Goal: Information Seeking & Learning: Check status

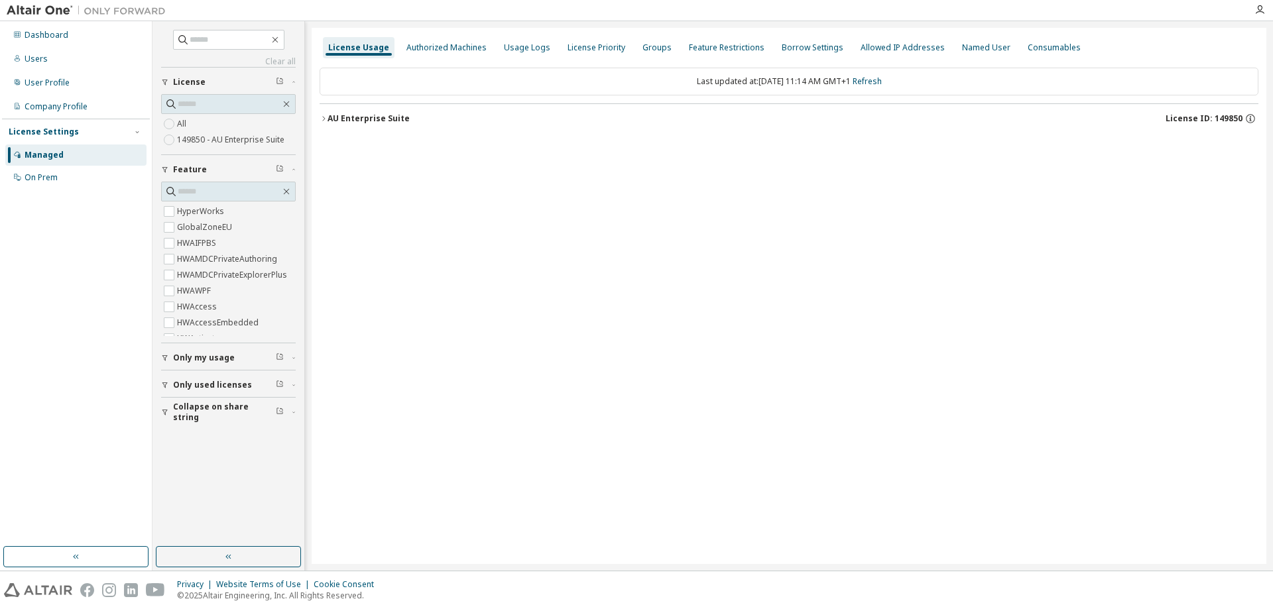
click at [70, 23] on div "Dashboard Users User Profile Company Profile License Settings Managed On Prem" at bounding box center [76, 106] width 148 height 166
click at [68, 28] on div "Dashboard" at bounding box center [75, 35] width 141 height 21
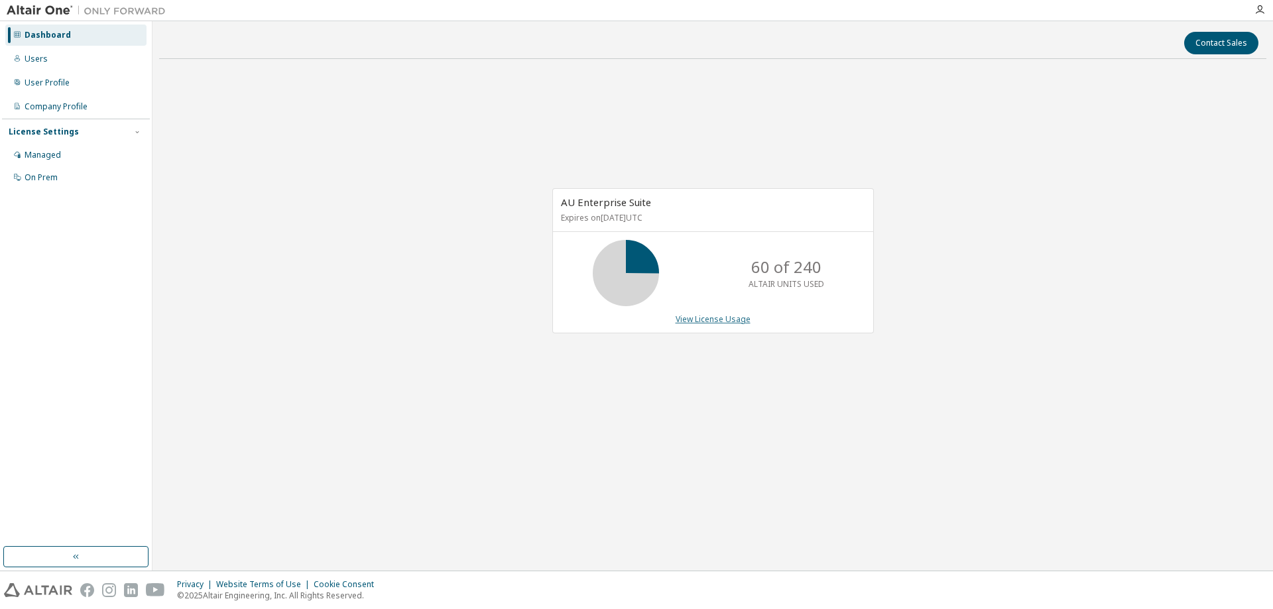
click at [714, 321] on link "View License Usage" at bounding box center [712, 318] width 75 height 11
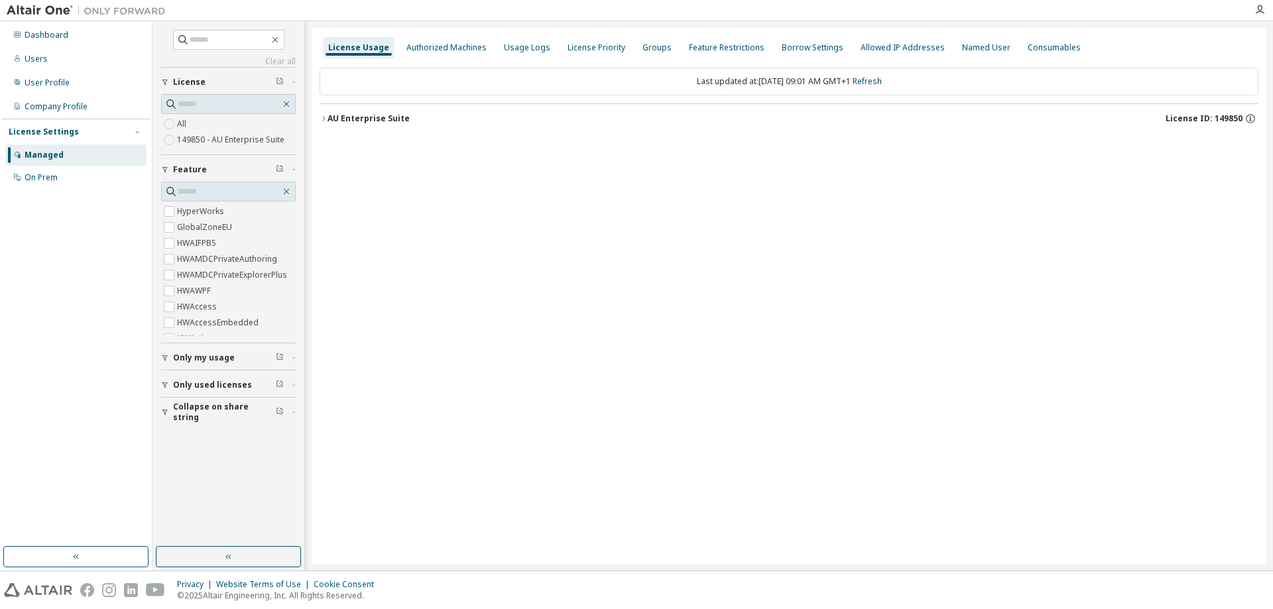
click at [382, 112] on button "AU Enterprise Suite License ID: 149850" at bounding box center [788, 118] width 938 height 29
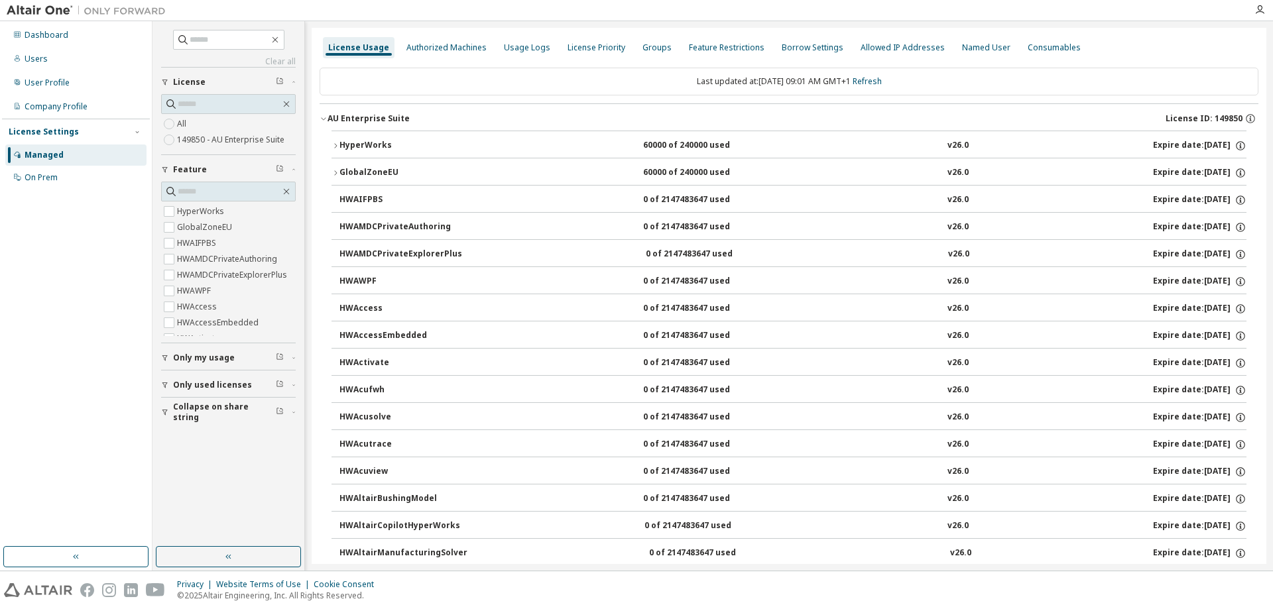
click at [1170, 156] on button "HyperWorks 60000 of 240000 used v26.0 Expire date: [DATE]" at bounding box center [788, 145] width 915 height 29
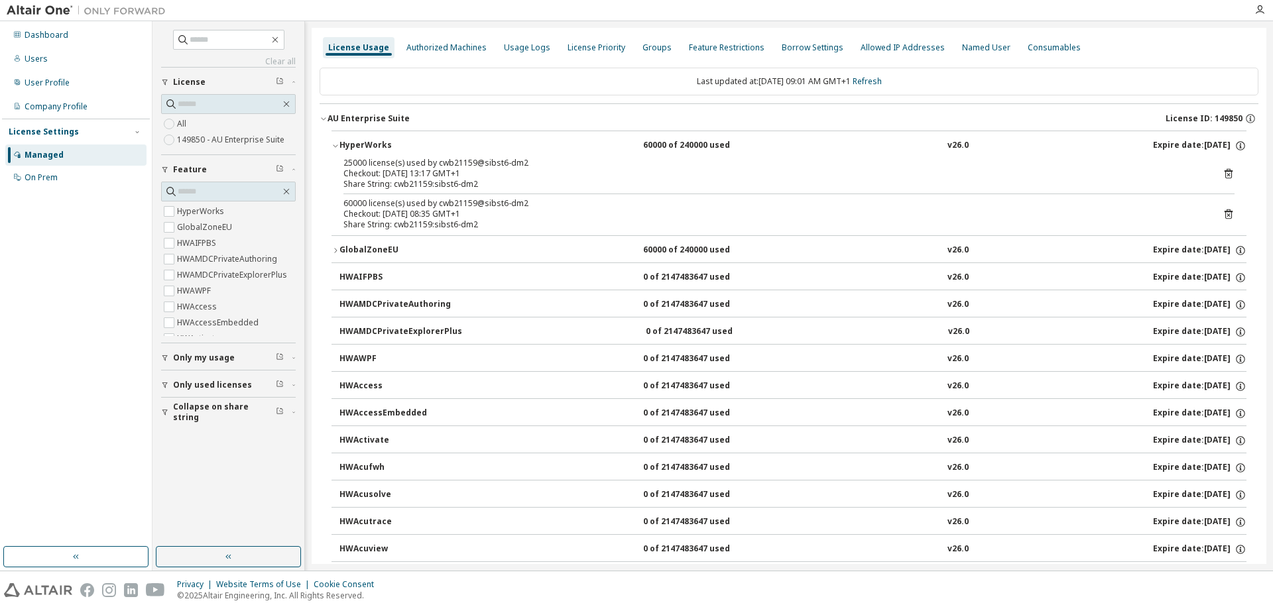
click at [1189, 142] on div "Expire date: [DATE]" at bounding box center [1199, 146] width 93 height 12
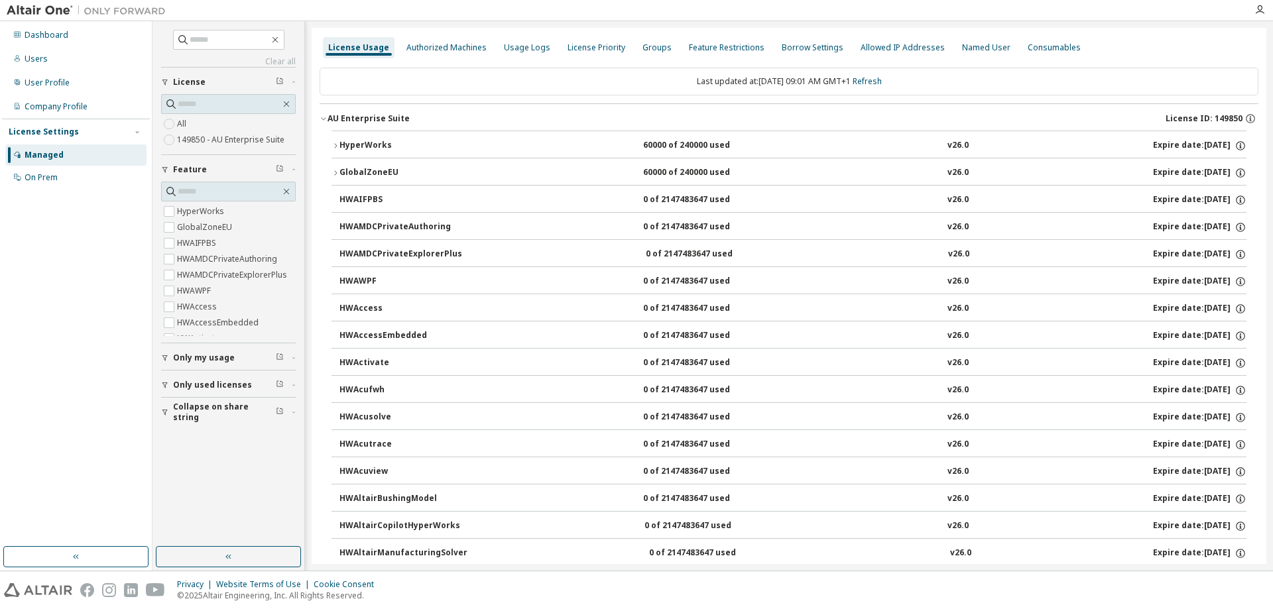
click at [1189, 142] on div "Expire date: [DATE]" at bounding box center [1199, 146] width 93 height 12
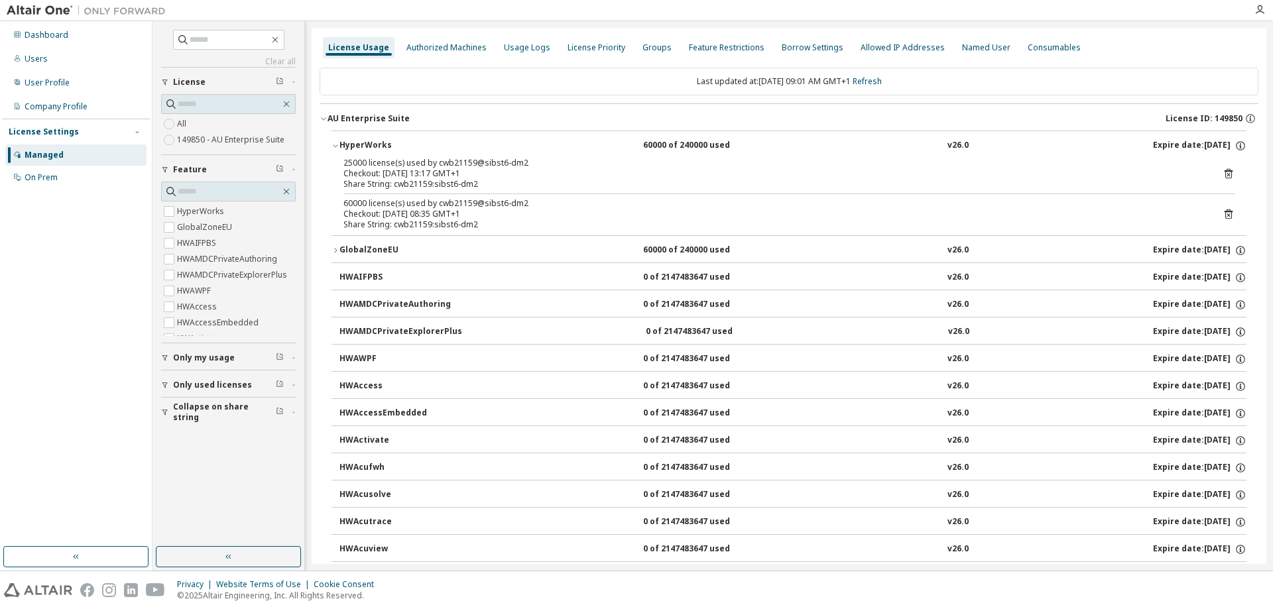
click at [1224, 171] on icon at bounding box center [1228, 174] width 8 height 10
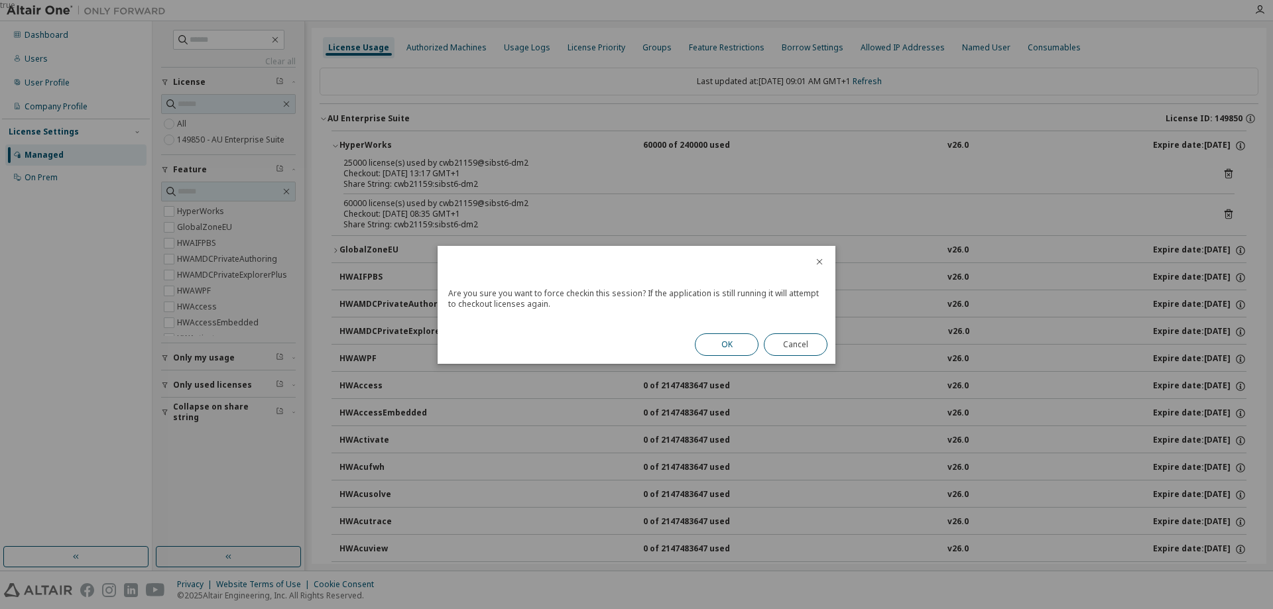
click at [733, 348] on button "OK" at bounding box center [727, 344] width 64 height 23
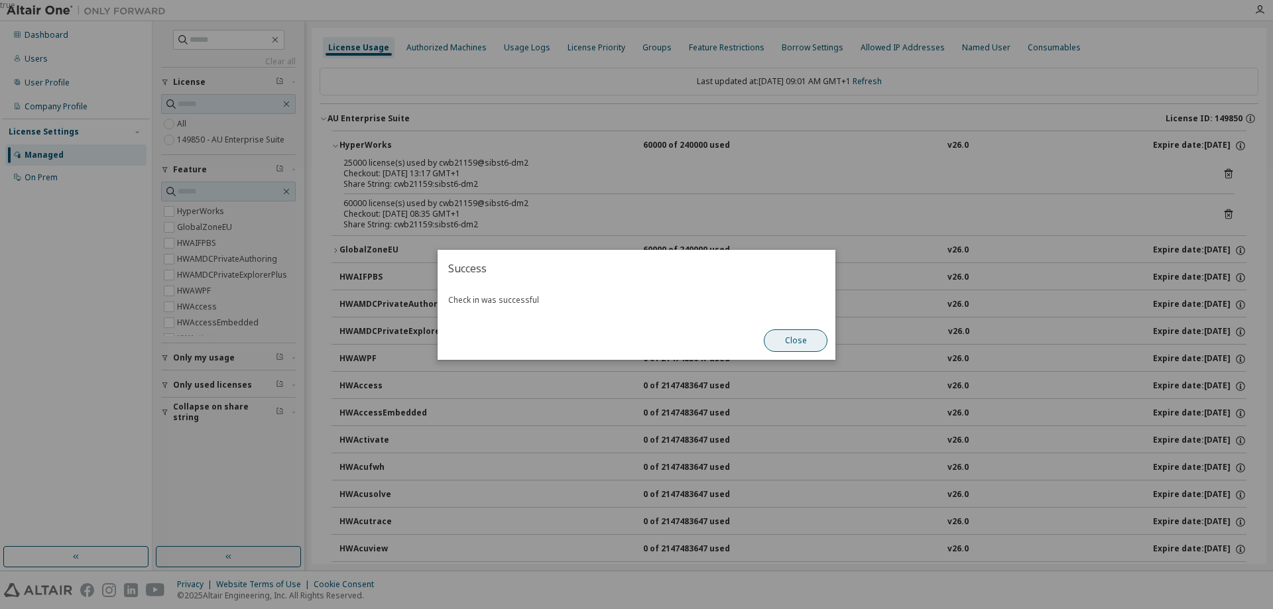
click at [801, 341] on button "Close" at bounding box center [796, 340] width 64 height 23
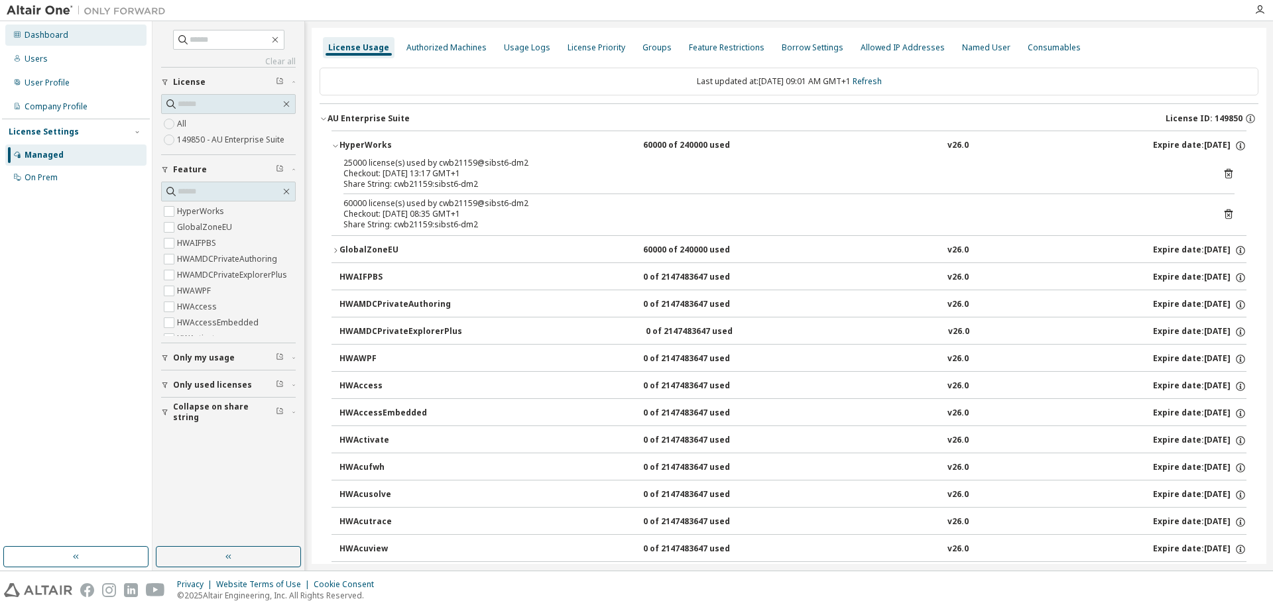
click at [50, 30] on div "Dashboard" at bounding box center [47, 35] width 44 height 11
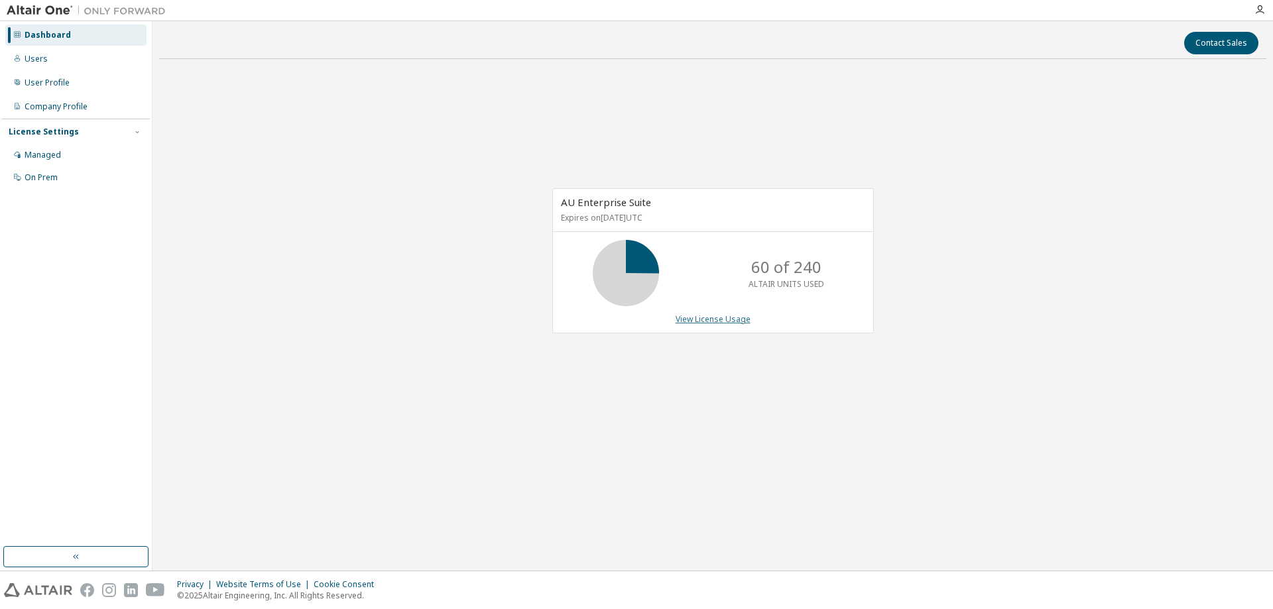
click at [693, 323] on link "View License Usage" at bounding box center [712, 318] width 75 height 11
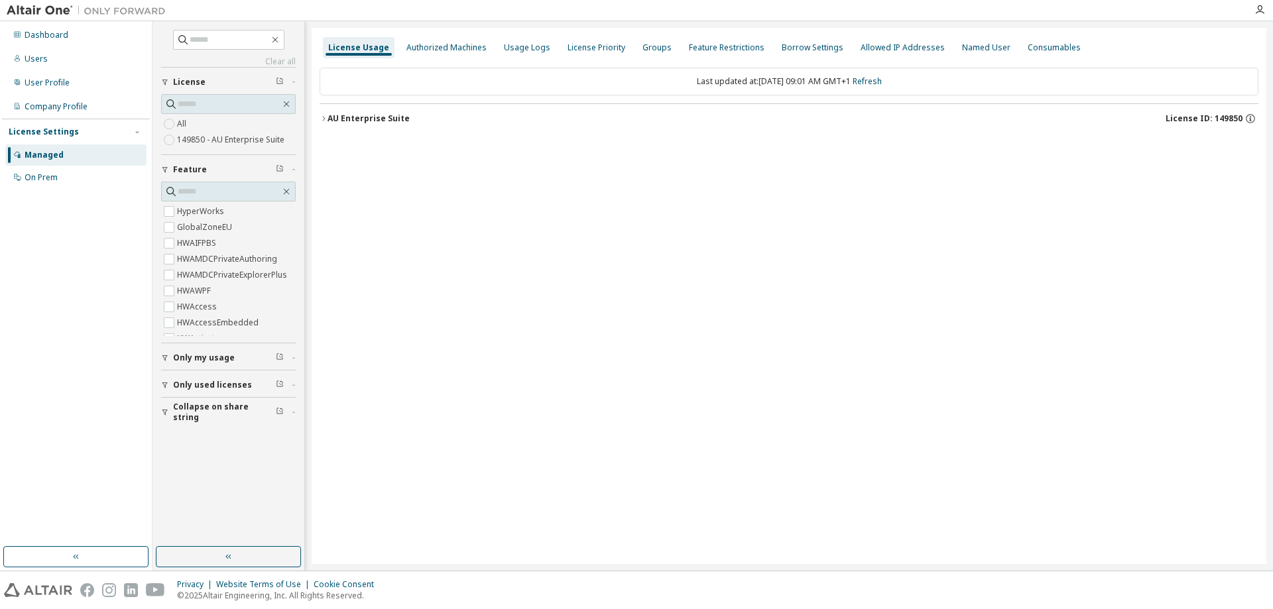
click at [507, 115] on div "AU Enterprise Suite License ID: 149850" at bounding box center [792, 119] width 931 height 12
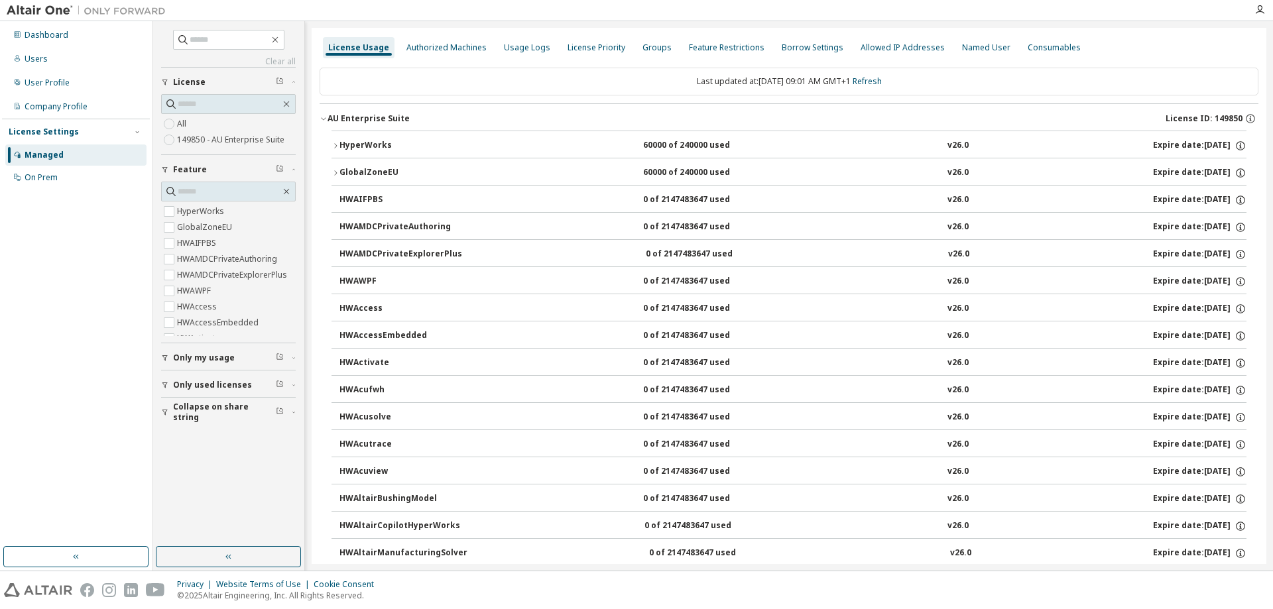
click at [594, 146] on div "HyperWorks 60000 of 240000 used v26.0 Expire date: [DATE]" at bounding box center [792, 146] width 907 height 12
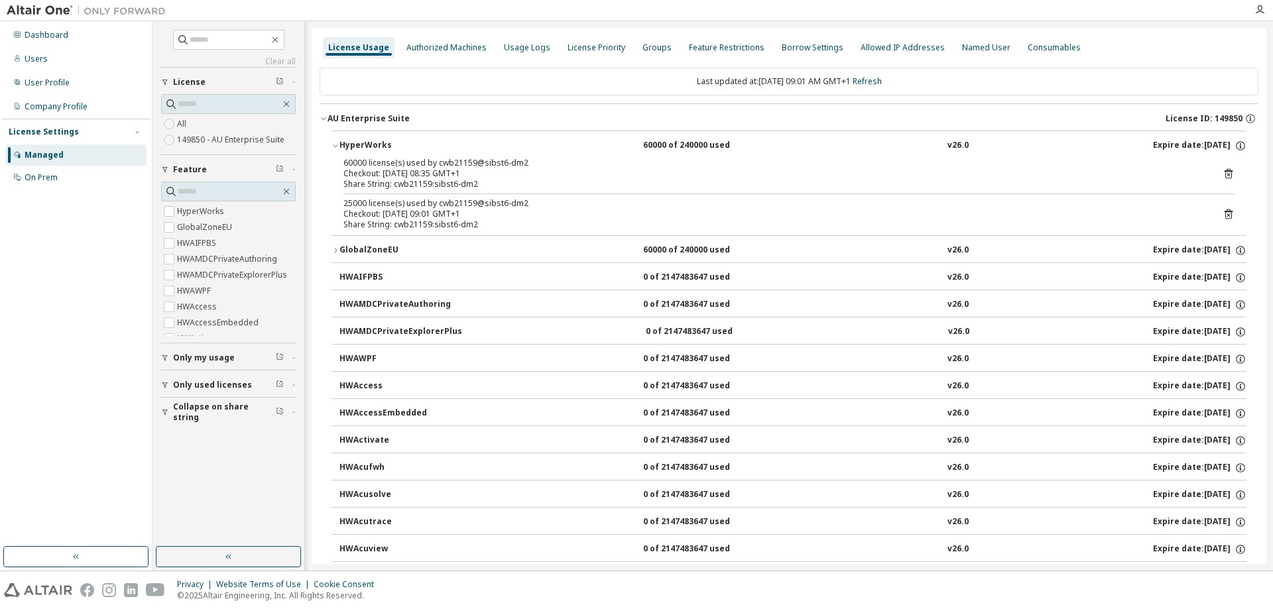
click at [1224, 212] on icon at bounding box center [1228, 214] width 8 height 10
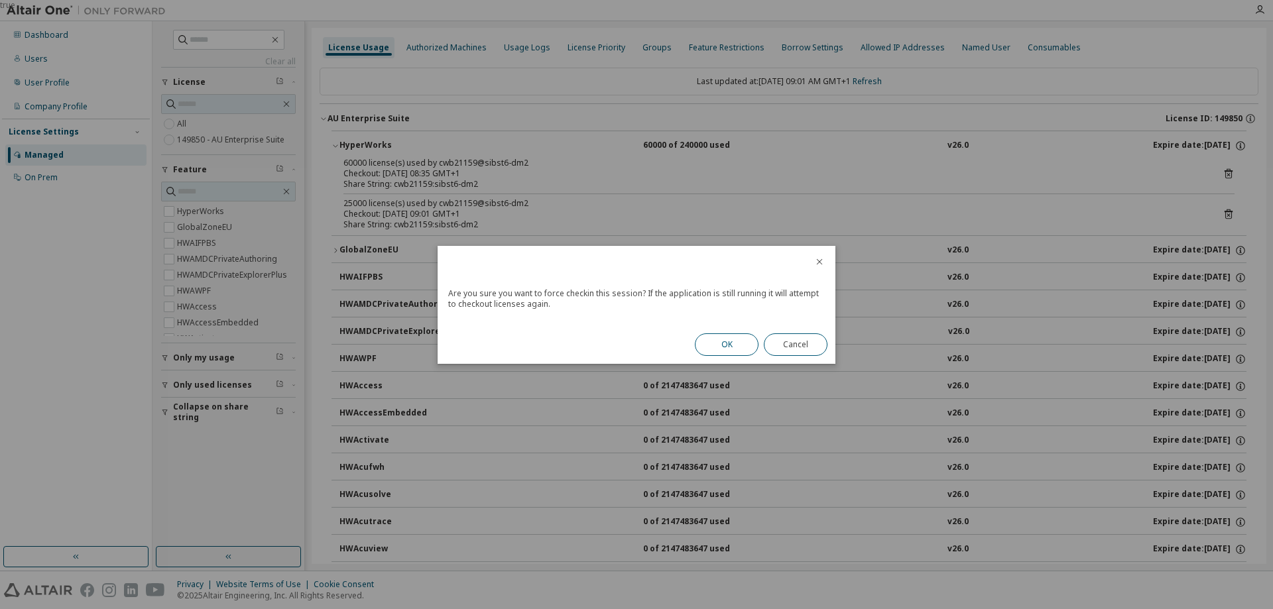
click at [716, 339] on button "OK" at bounding box center [727, 344] width 64 height 23
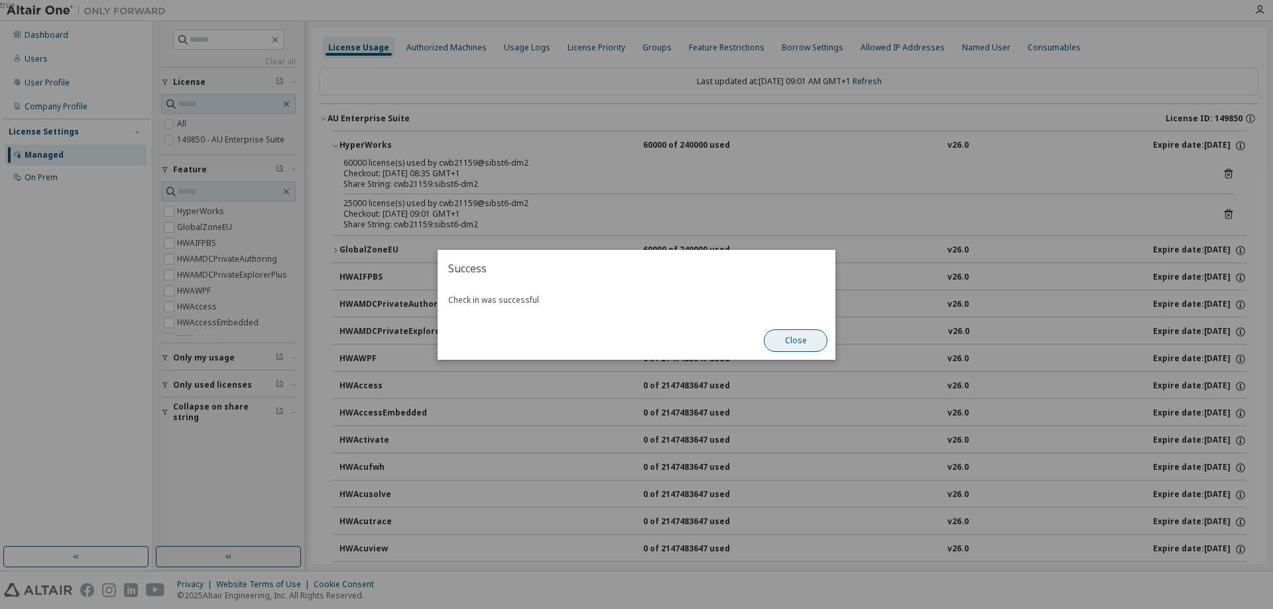
click at [805, 342] on button "Close" at bounding box center [796, 340] width 64 height 23
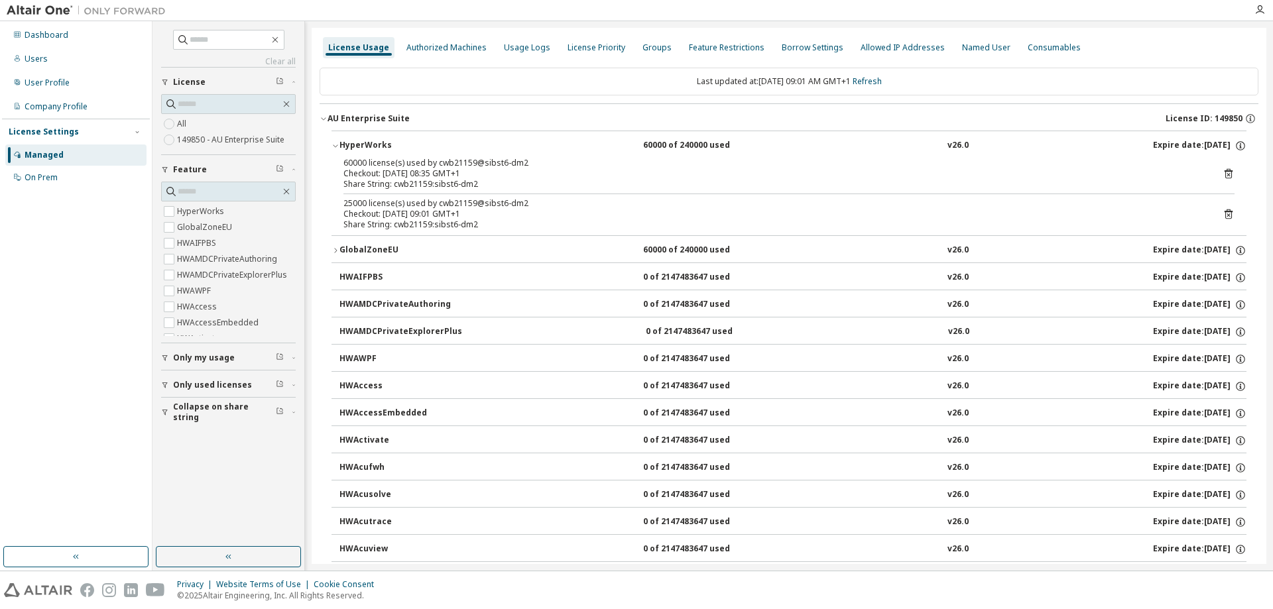
click at [1226, 176] on icon at bounding box center [1227, 174] width 3 height 3
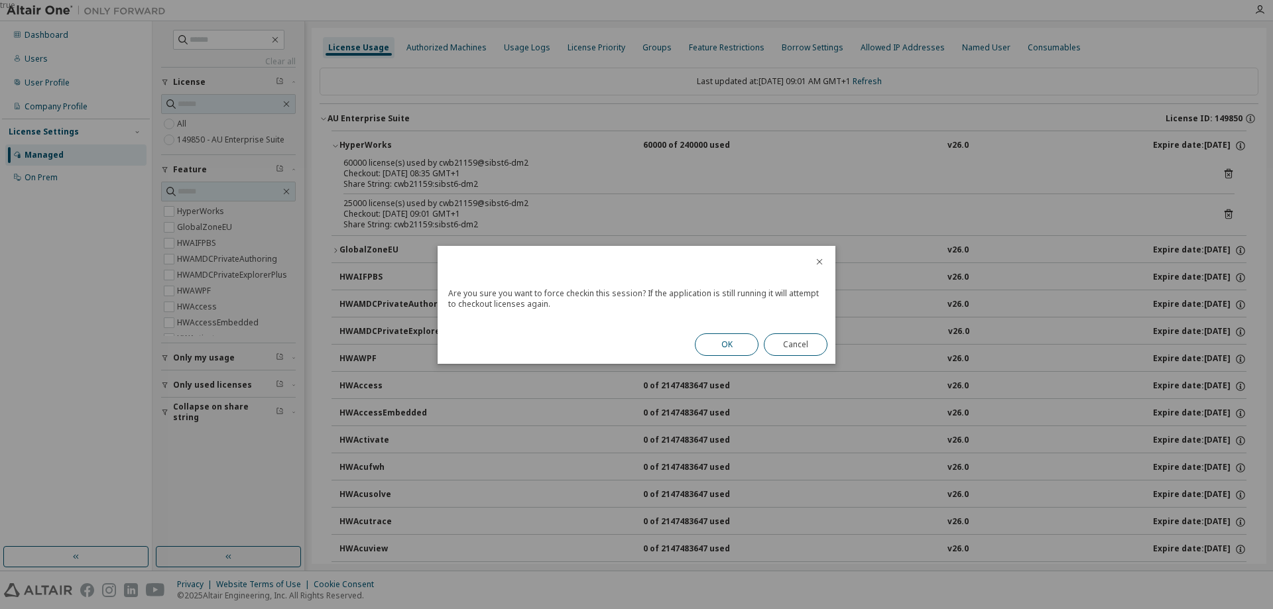
click at [728, 340] on button "OK" at bounding box center [727, 344] width 64 height 23
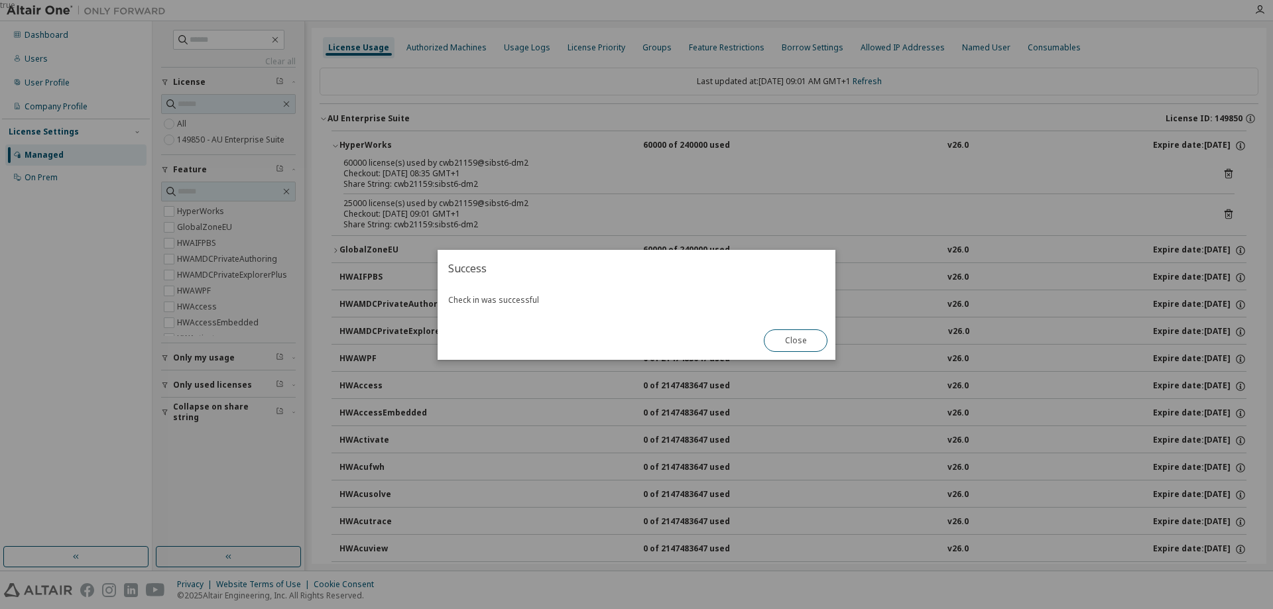
click at [73, 28] on div "true" at bounding box center [636, 304] width 1273 height 609
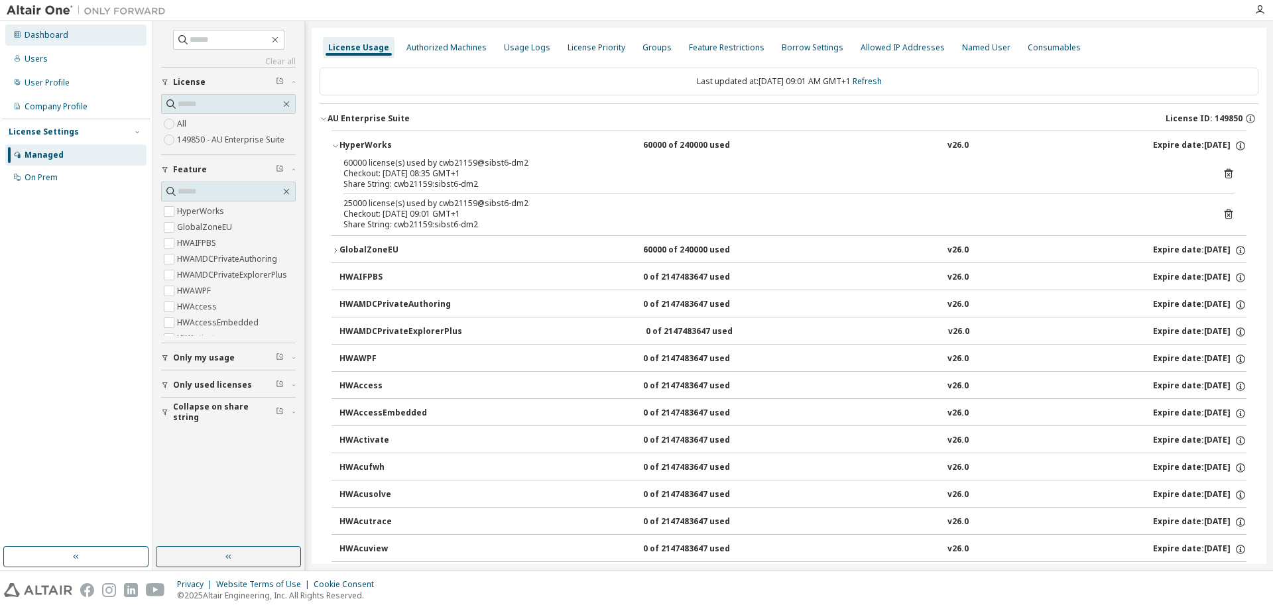
click at [93, 28] on div "Dashboard" at bounding box center [75, 35] width 141 height 21
